Goal: Task Accomplishment & Management: Manage account settings

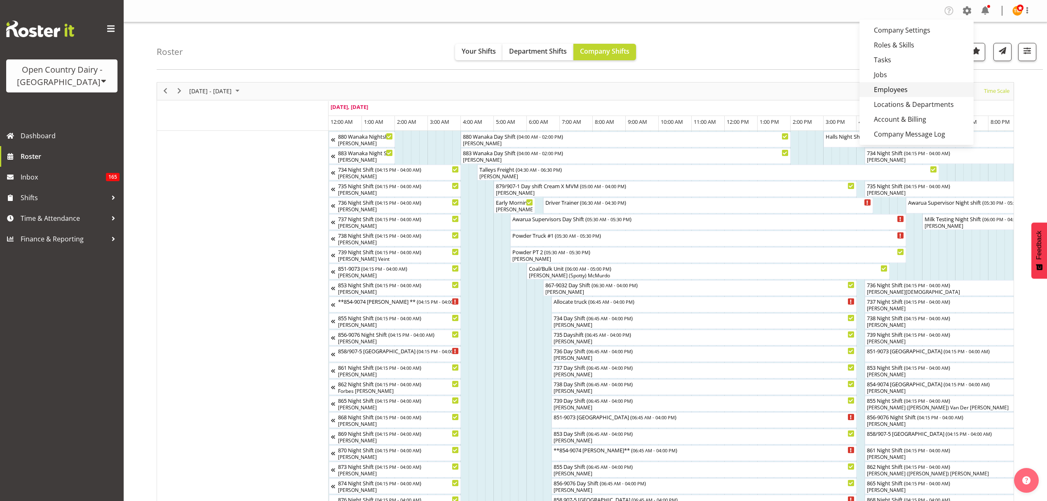
click at [931, 82] on link "Employees" at bounding box center [917, 89] width 114 height 15
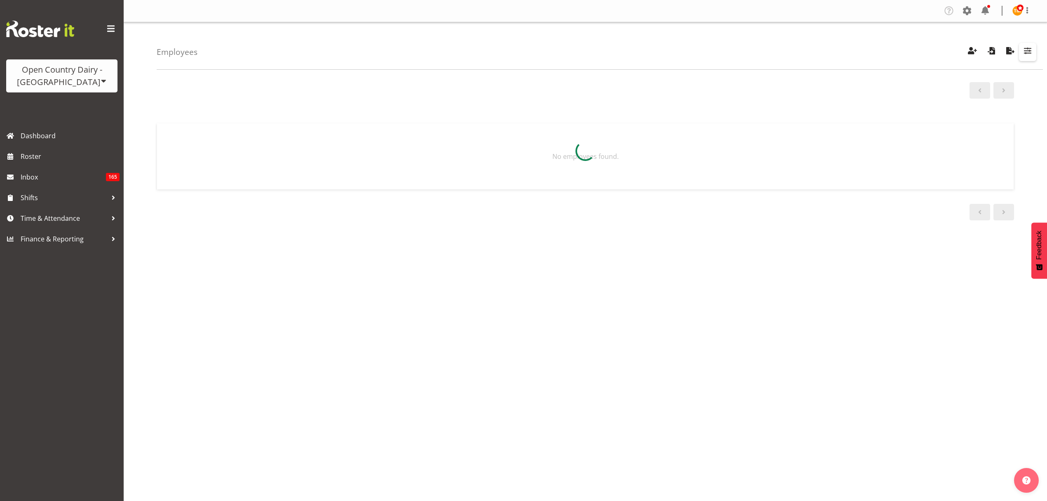
drag, startPoint x: 0, startPoint y: 0, endPoint x: 1023, endPoint y: 54, distance: 1024.5
click at [1023, 54] on span "button" at bounding box center [1028, 50] width 11 height 11
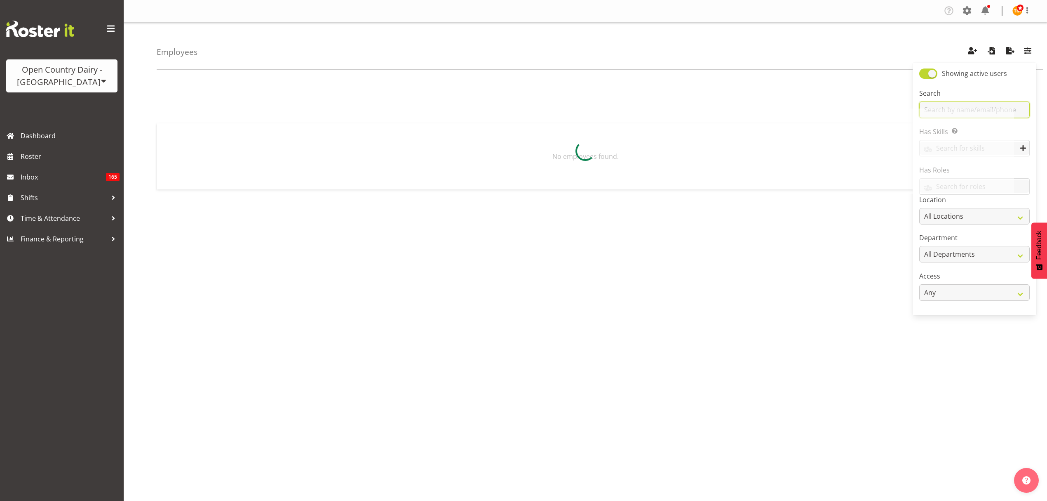
click at [993, 106] on input "text" at bounding box center [975, 109] width 111 height 16
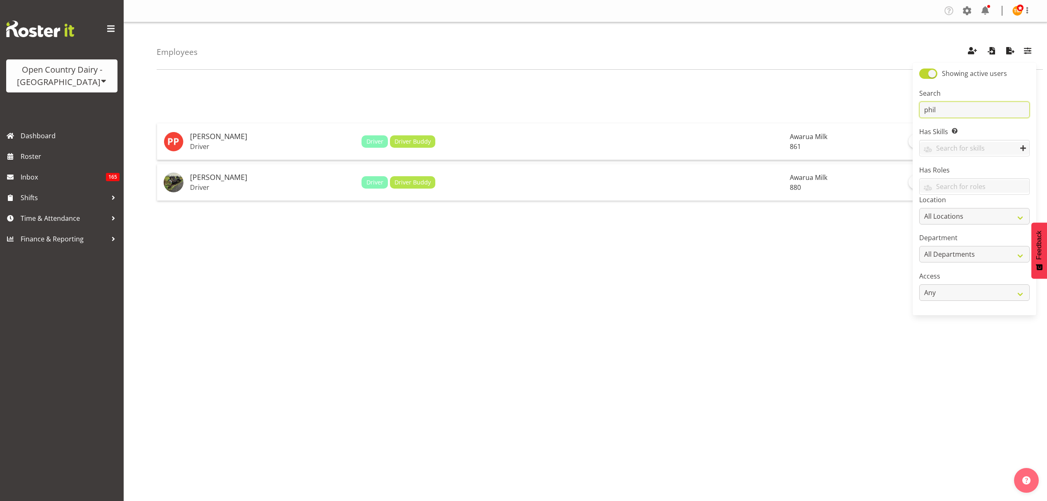
click at [955, 114] on input "phil" at bounding box center [975, 109] width 111 height 16
type input "phil"
click at [285, 176] on h5 "[PERSON_NAME]" at bounding box center [272, 177] width 165 height 8
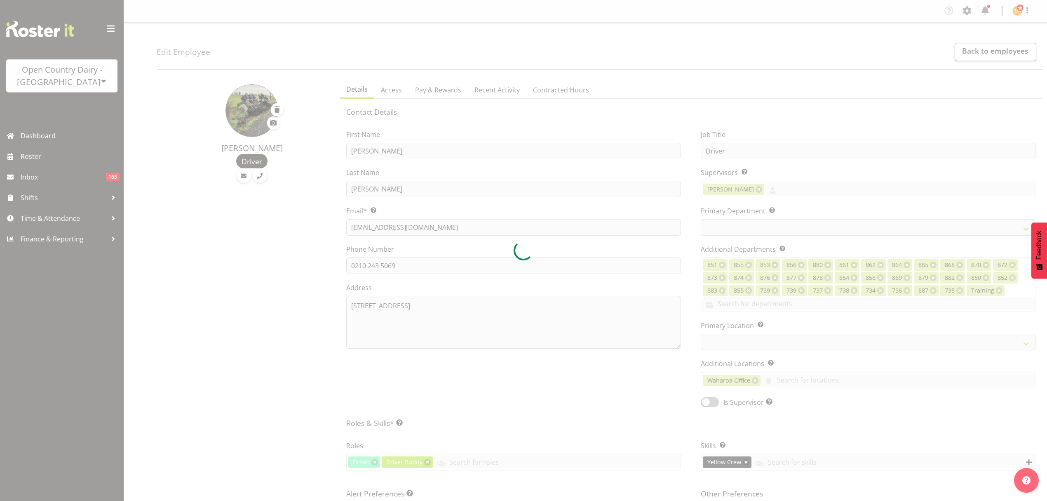
select select "shift"
select select "TimelineWeek"
click at [505, 92] on div at bounding box center [523, 250] width 1047 height 501
select select
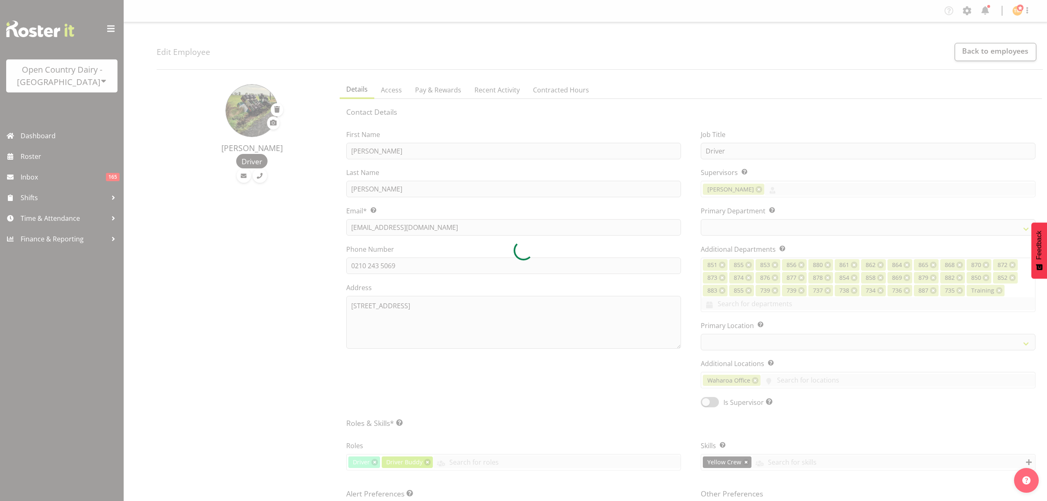
select select
select select "673"
